Goal: Information Seeking & Learning: Learn about a topic

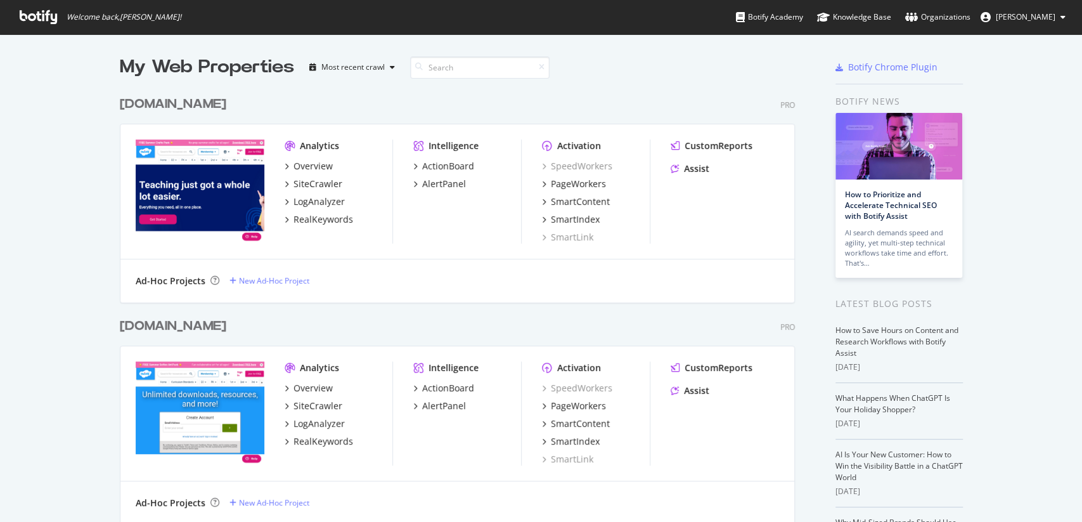
scroll to position [297, 0]
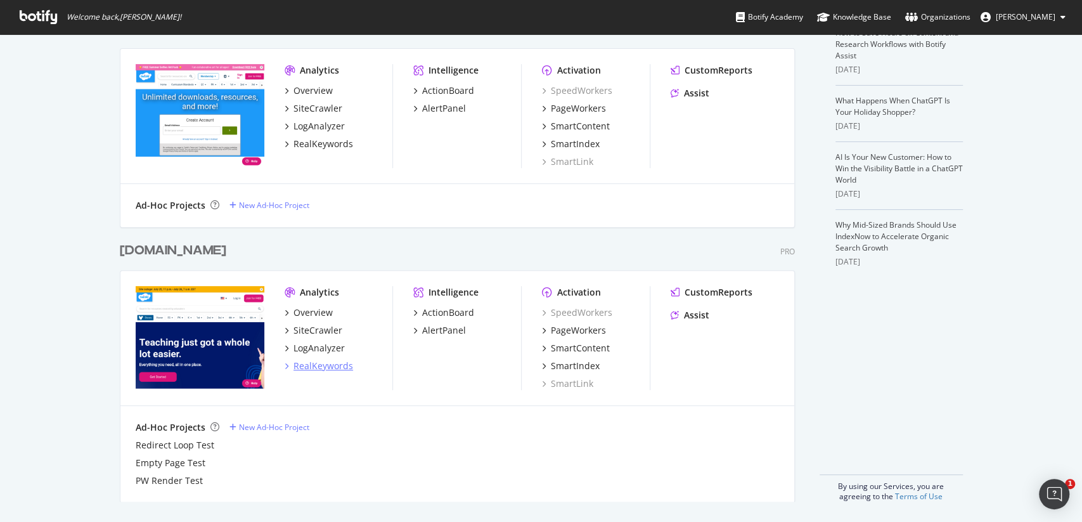
click at [334, 366] on div "RealKeywords" at bounding box center [324, 365] width 60 height 13
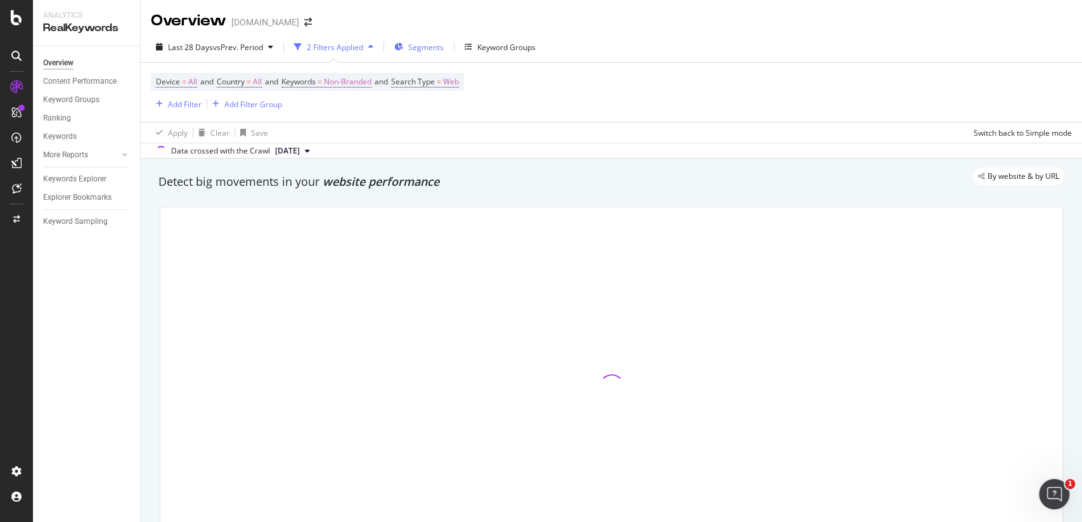
click at [417, 44] on span "Segments" at bounding box center [426, 47] width 36 height 11
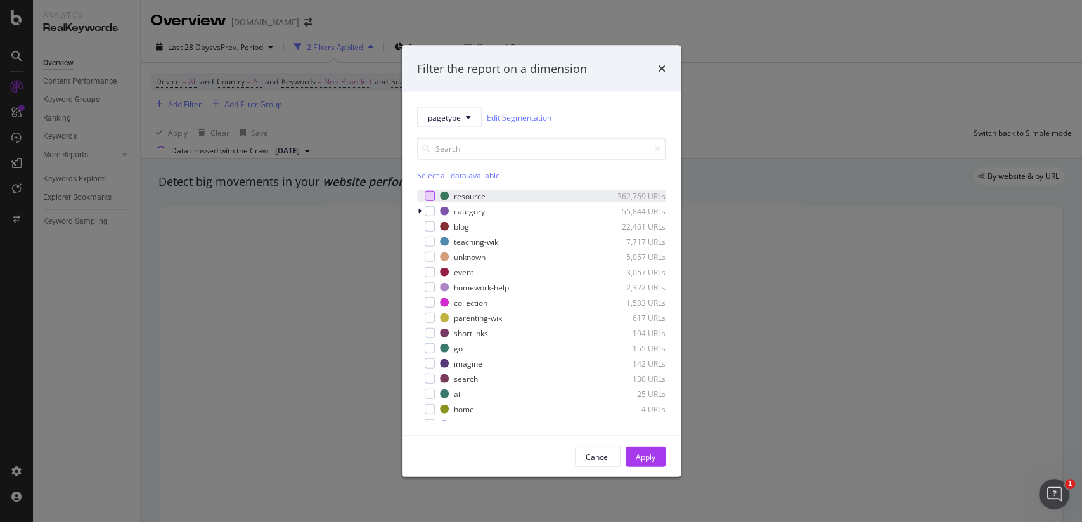
click at [429, 197] on div "modal" at bounding box center [430, 196] width 10 height 10
click at [640, 458] on div "Apply" at bounding box center [646, 456] width 20 height 11
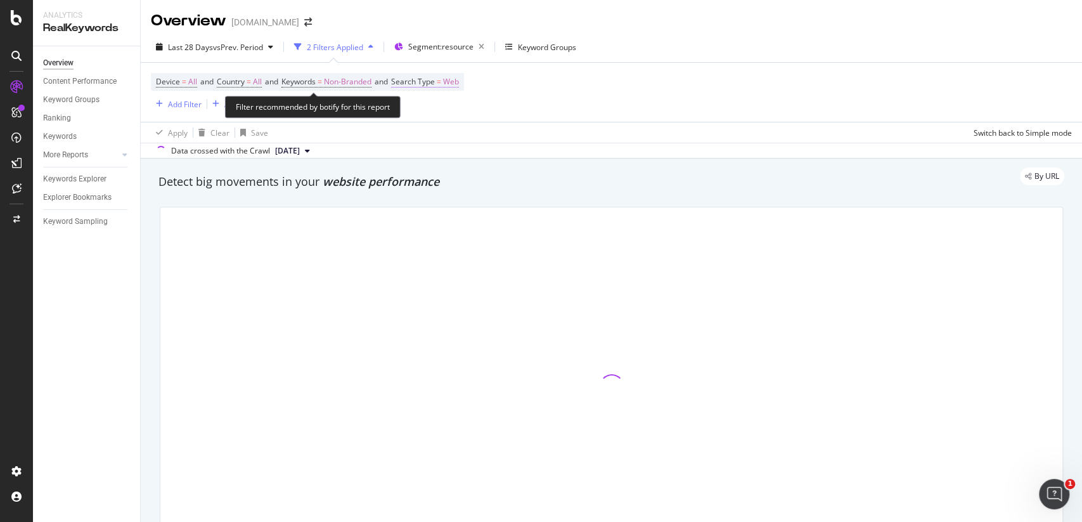
click at [435, 84] on span "Search Type" at bounding box center [413, 81] width 44 height 11
click at [436, 120] on div "Web" at bounding box center [484, 111] width 139 height 20
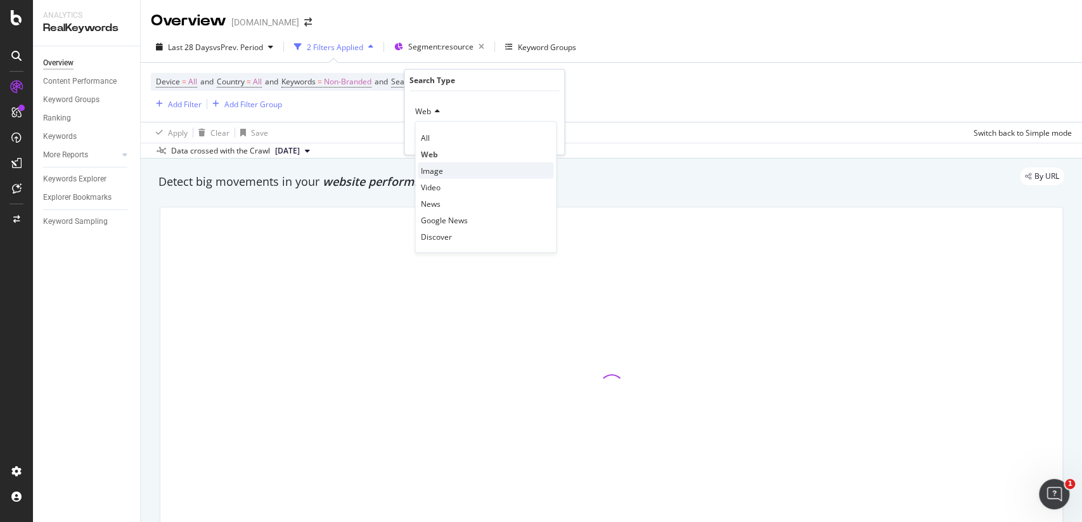
click at [445, 167] on div "Image" at bounding box center [486, 170] width 136 height 16
click at [543, 143] on div "Apply" at bounding box center [544, 137] width 20 height 11
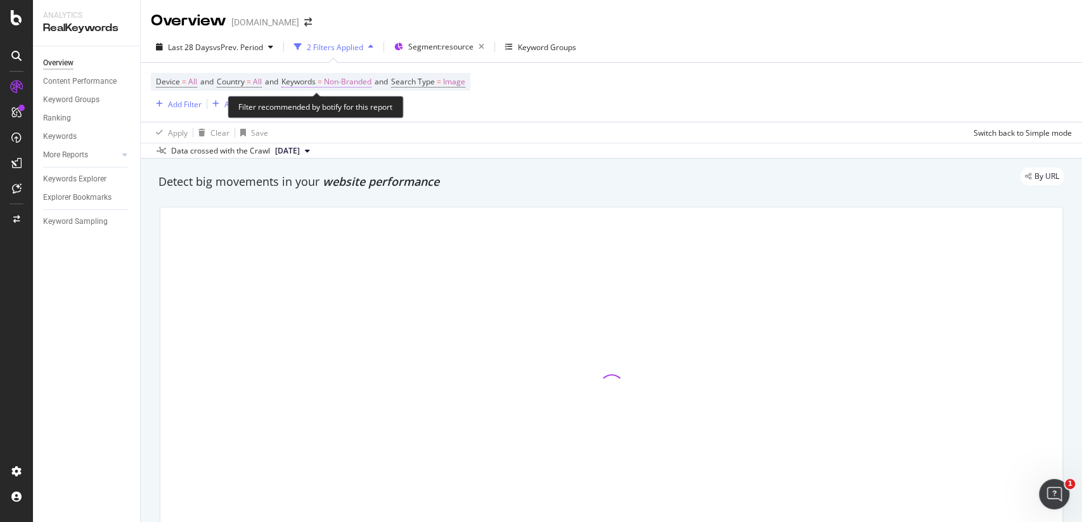
click at [345, 81] on span "Non-Branded" at bounding box center [348, 82] width 48 height 18
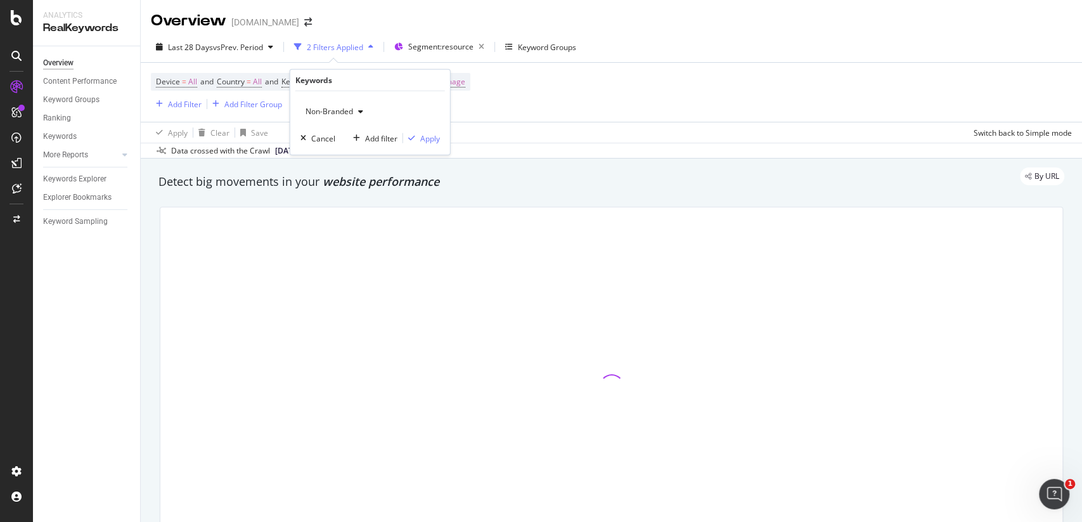
click at [354, 108] on div "button" at bounding box center [360, 112] width 15 height 8
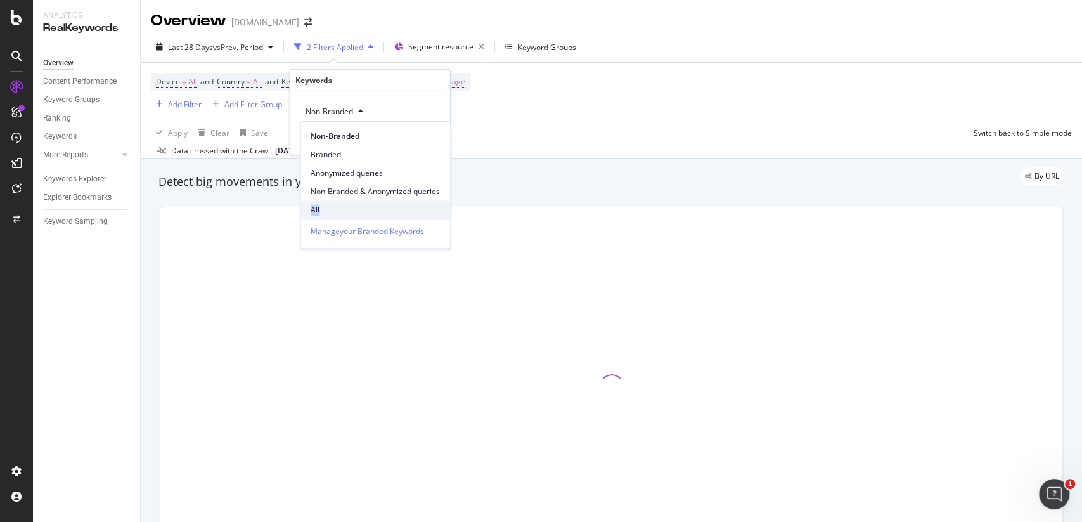
drag, startPoint x: 343, startPoint y: 198, endPoint x: 339, endPoint y: 210, distance: 12.2
click at [339, 210] on div "Non-Branded Branded Anonymized queries Non-Branded & Anonymized queries All" at bounding box center [375, 170] width 150 height 97
click at [339, 210] on span "All" at bounding box center [375, 209] width 129 height 11
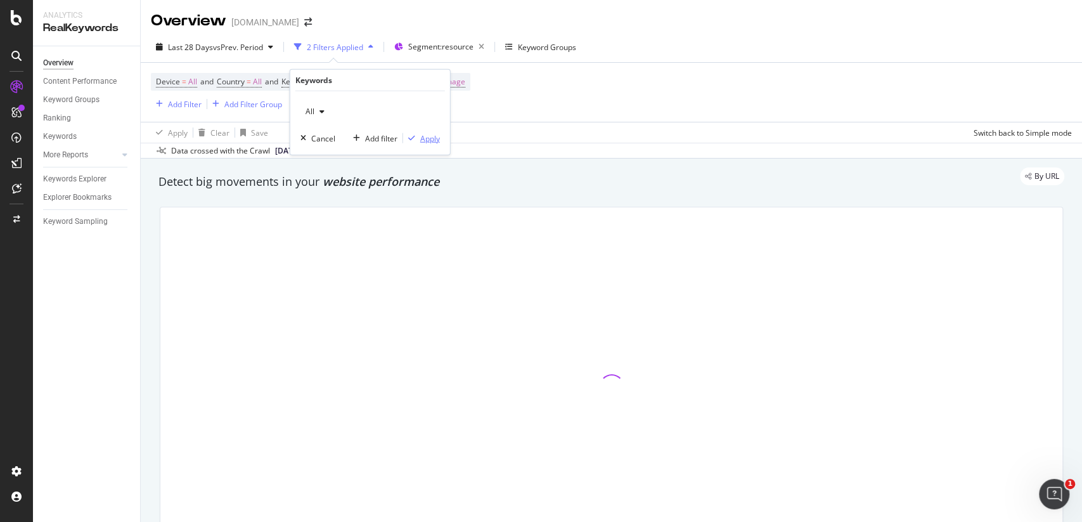
click at [430, 141] on div "Apply" at bounding box center [430, 137] width 20 height 11
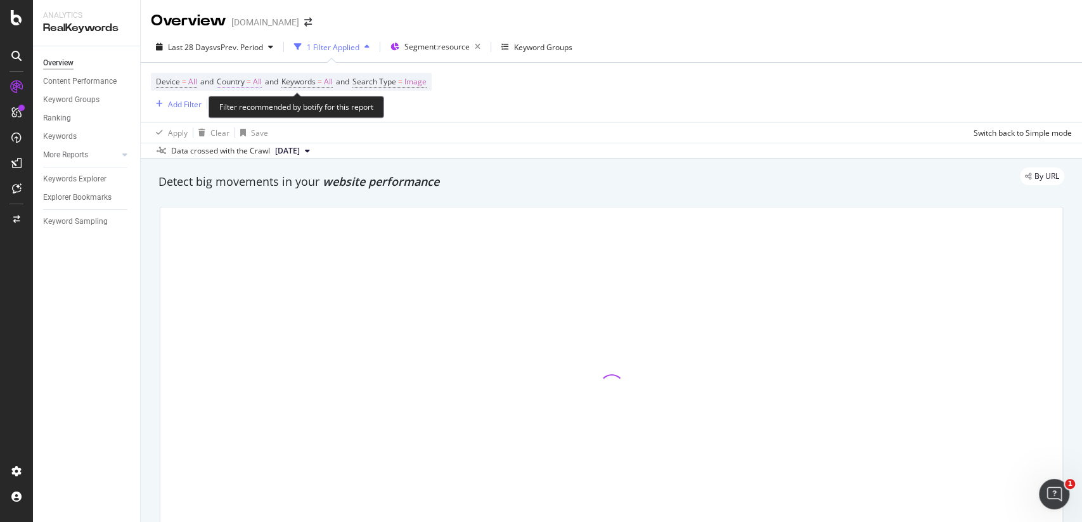
click at [246, 87] on span "Country = All" at bounding box center [239, 81] width 45 height 11
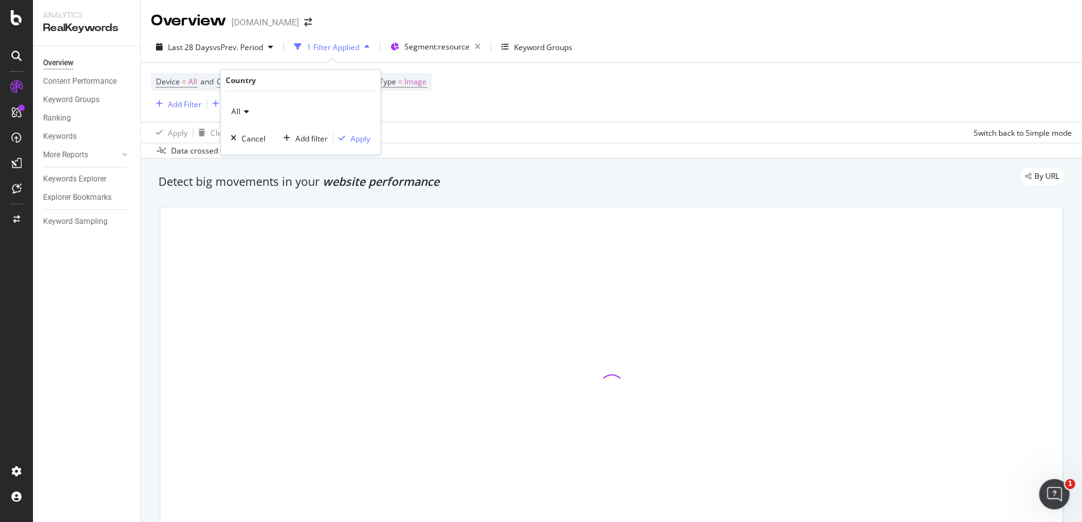
click at [249, 106] on div "All" at bounding box center [300, 111] width 139 height 20
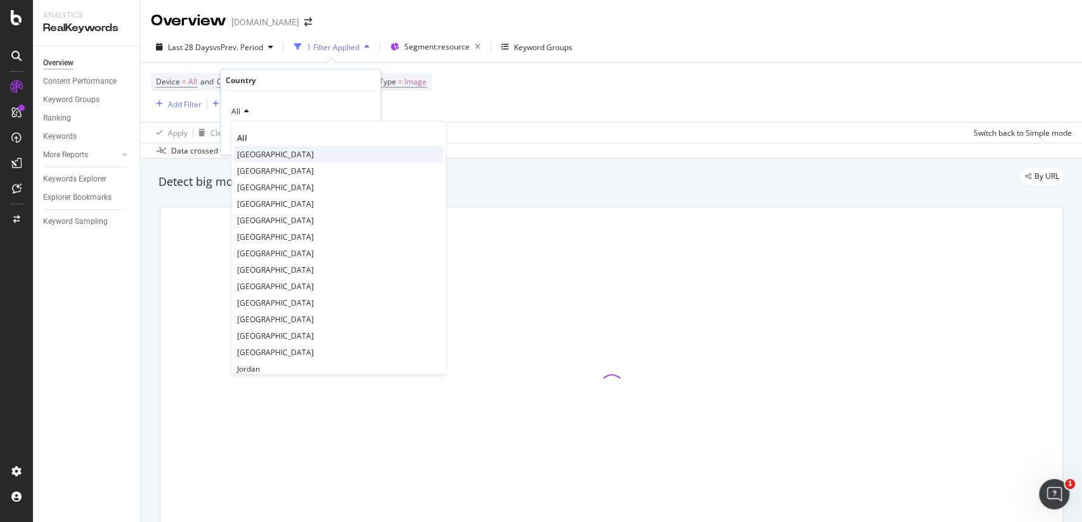
click at [266, 150] on span "[GEOGRAPHIC_DATA]" at bounding box center [275, 153] width 77 height 11
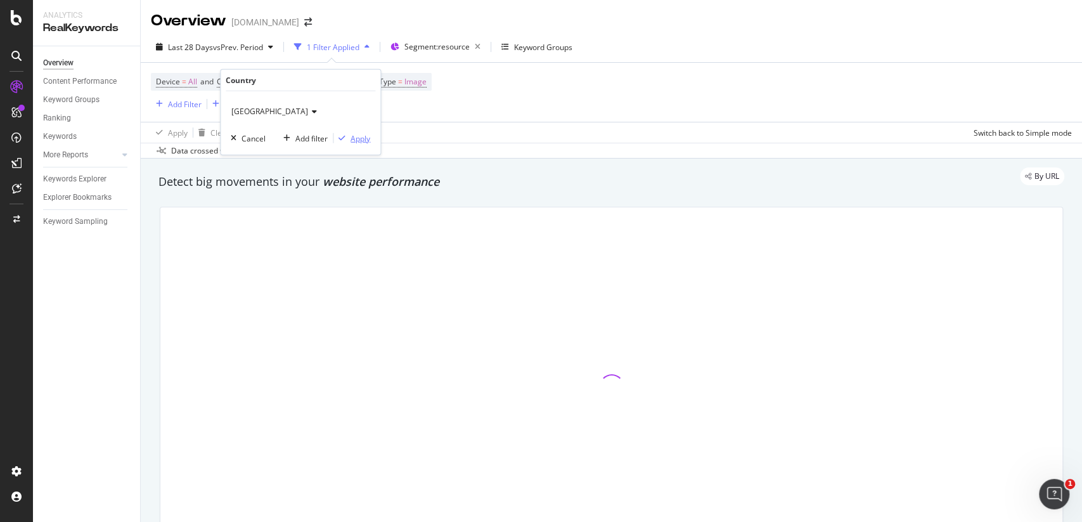
click at [362, 138] on div "Apply" at bounding box center [361, 137] width 20 height 11
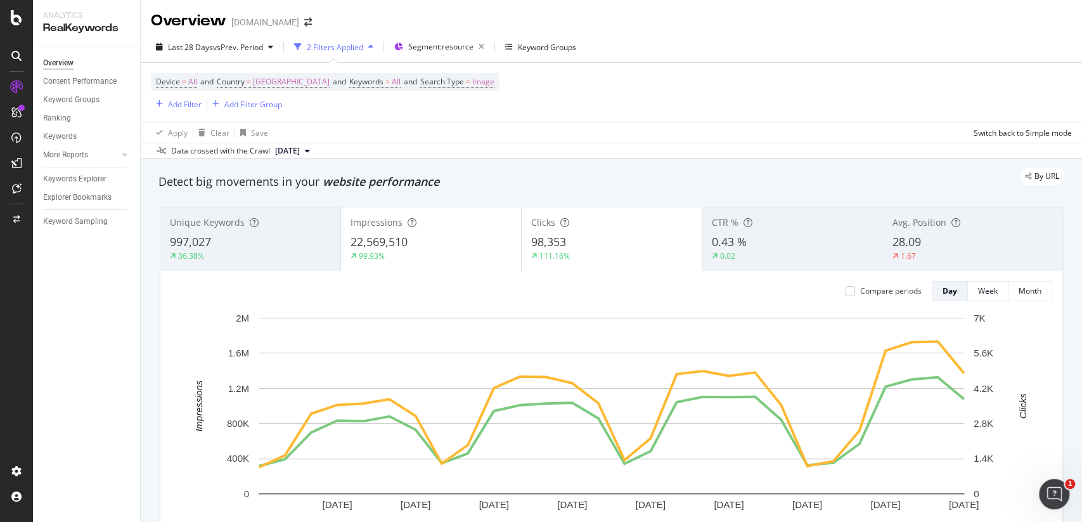
click at [448, 242] on div "22,569,510" at bounding box center [431, 242] width 161 height 16
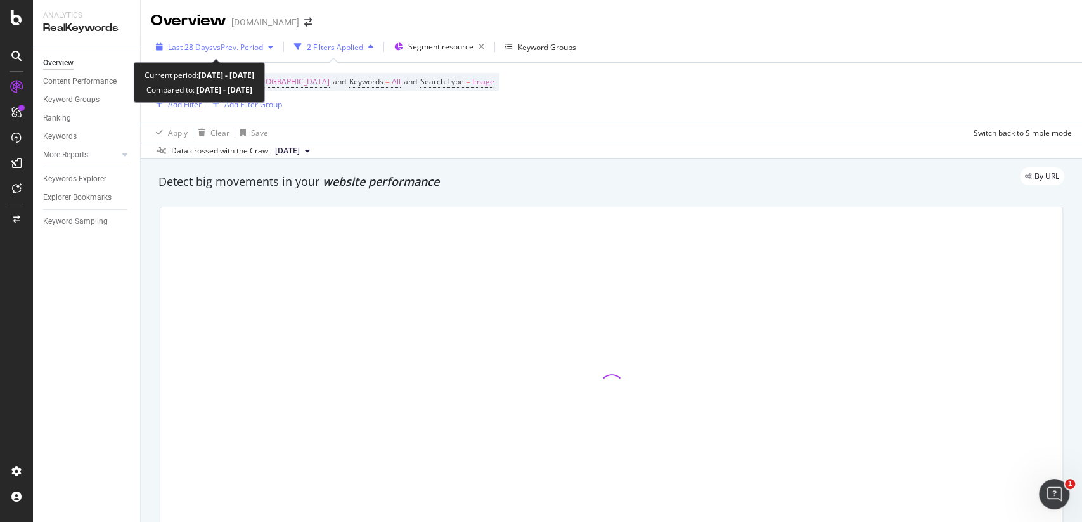
click at [263, 48] on span "vs Prev. Period" at bounding box center [238, 47] width 50 height 11
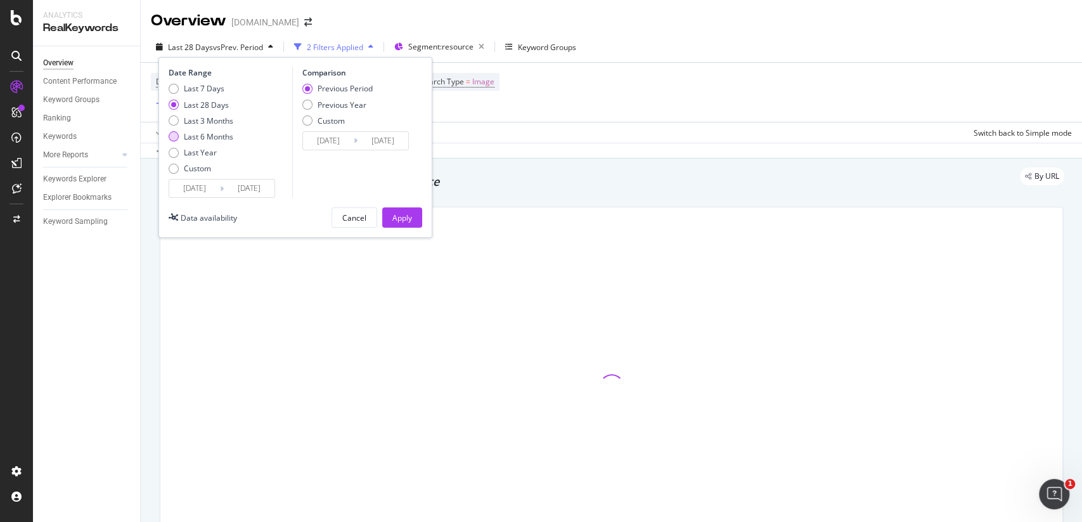
click at [217, 138] on div "Last 6 Months" at bounding box center [208, 136] width 49 height 11
type input "[DATE]"
click at [406, 212] on div "Apply" at bounding box center [402, 217] width 20 height 11
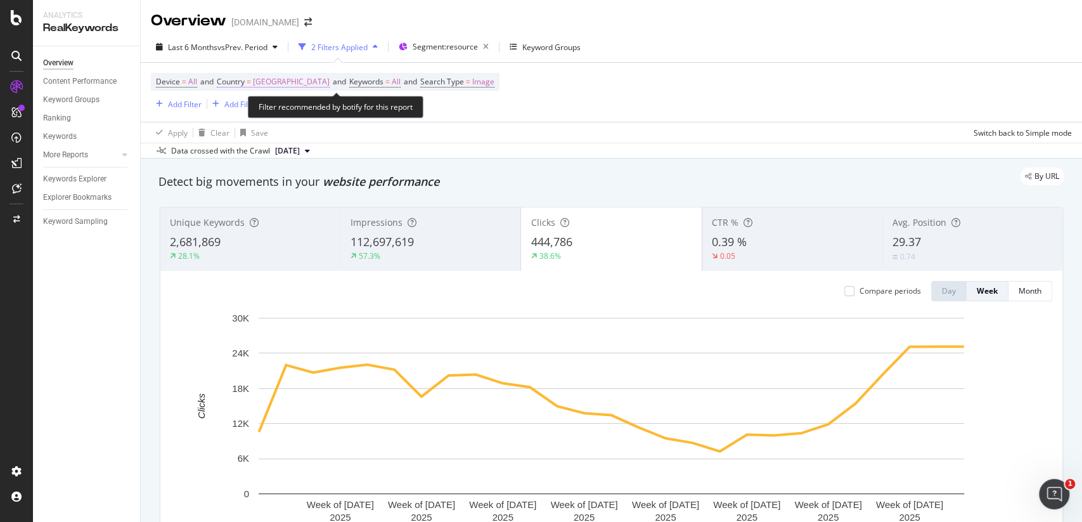
click at [316, 86] on span "[GEOGRAPHIC_DATA]" at bounding box center [291, 82] width 77 height 18
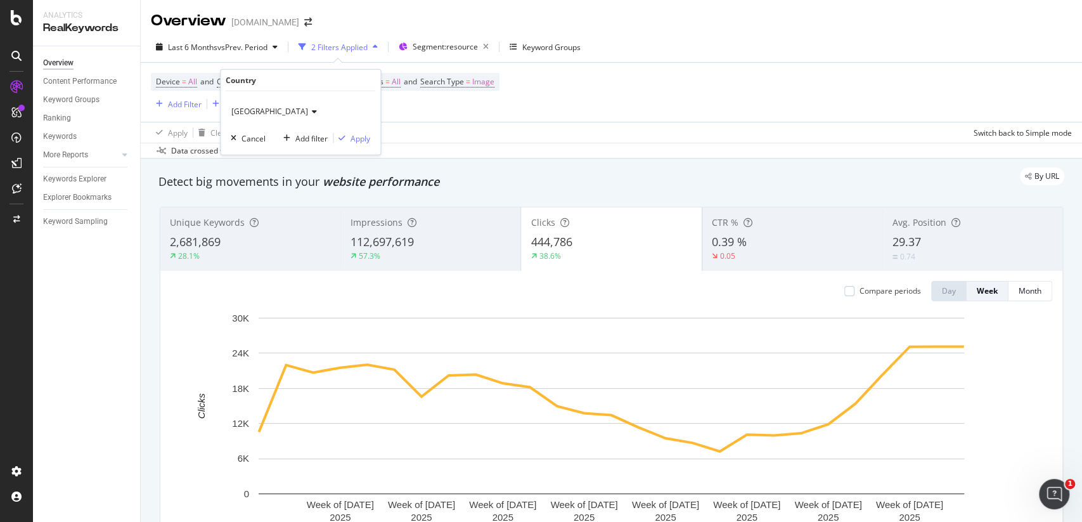
click at [268, 119] on div "[GEOGRAPHIC_DATA]" at bounding box center [300, 111] width 139 height 20
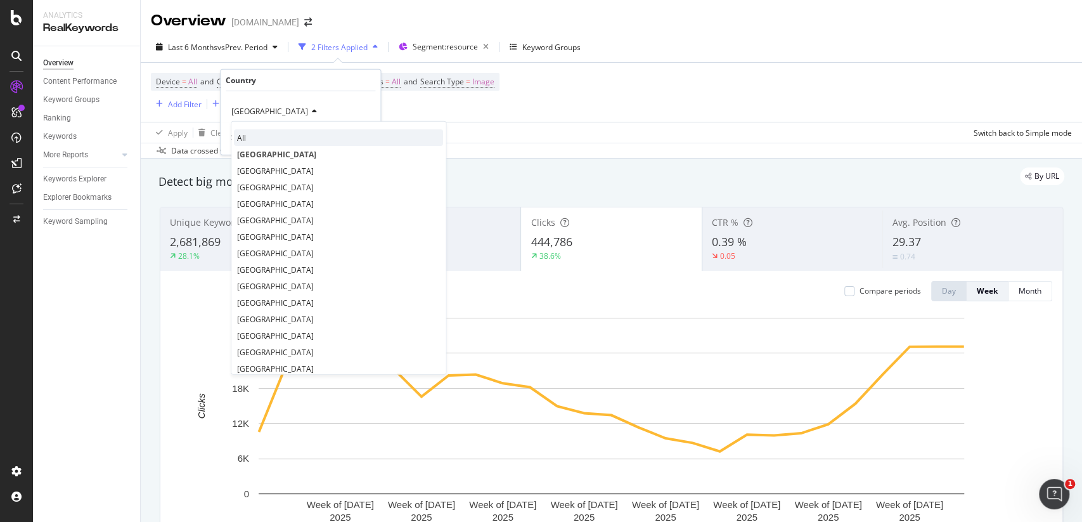
click at [268, 134] on div "All" at bounding box center [338, 137] width 209 height 16
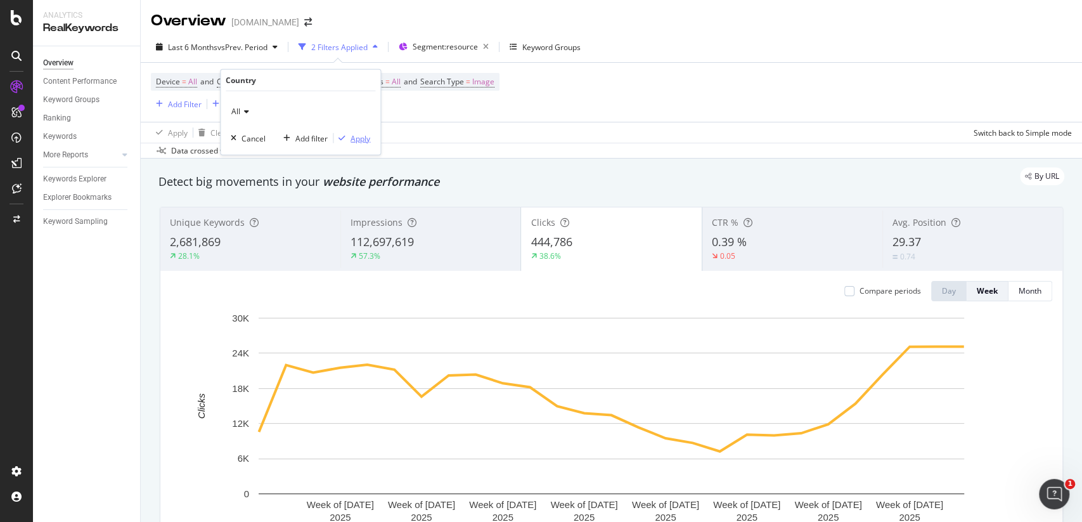
click at [365, 141] on div "Apply" at bounding box center [361, 137] width 20 height 11
